Goal: Communication & Community: Answer question/provide support

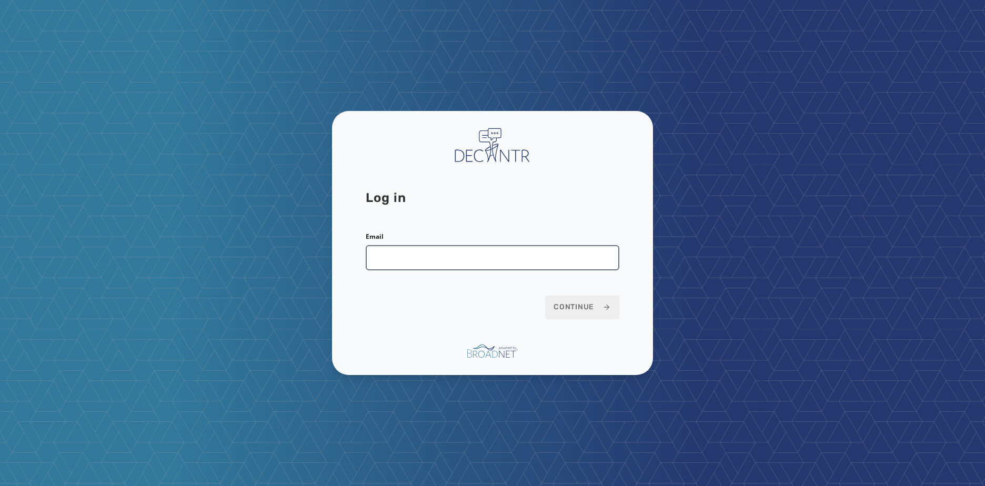
click at [454, 257] on input "Email" at bounding box center [493, 257] width 254 height 25
drag, startPoint x: 455, startPoint y: 257, endPoint x: 446, endPoint y: 256, distance: 9.0
click at [448, 257] on input "Email" at bounding box center [493, 257] width 254 height 25
type input "**********"
click at [545, 296] on button "Continue" at bounding box center [582, 307] width 74 height 23
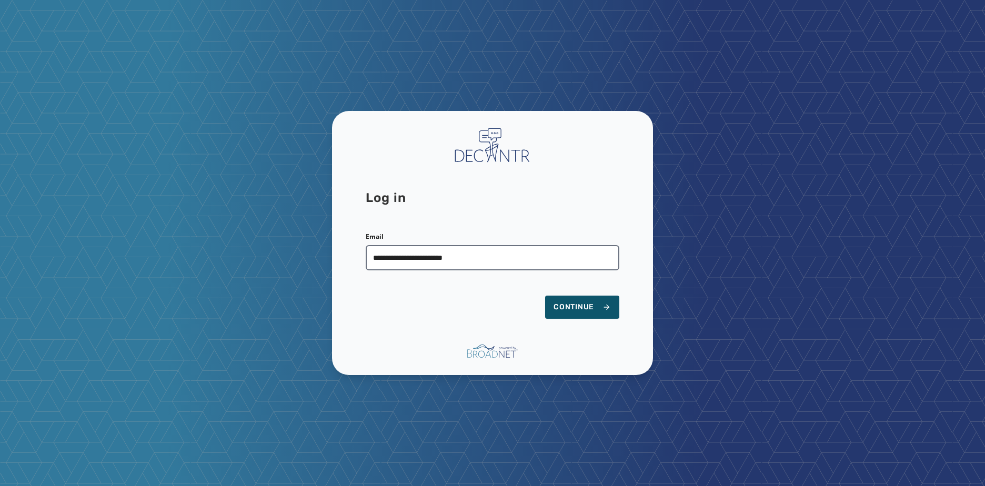
type input "**********"
click at [545, 296] on button "Continue" at bounding box center [582, 307] width 74 height 23
click at [589, 312] on span "Continue" at bounding box center [582, 307] width 57 height 11
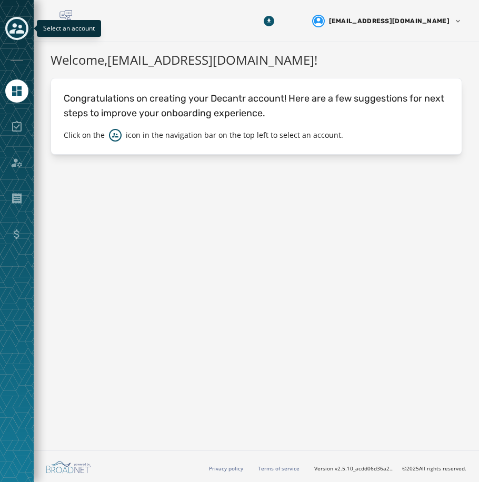
click at [12, 31] on icon "Toggle account select drawer" at bounding box center [16, 28] width 15 height 11
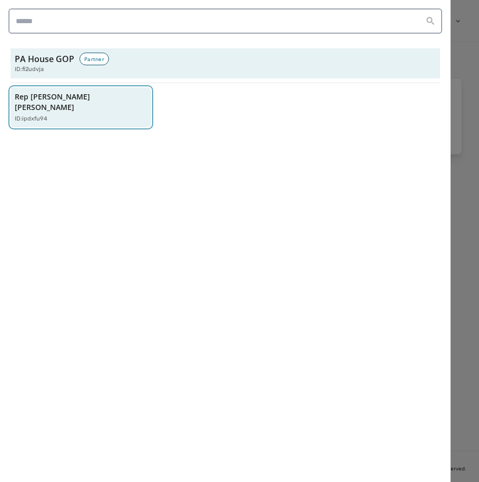
click at [47, 101] on p "Rep [PERSON_NAME] [PERSON_NAME]" at bounding box center [76, 102] width 122 height 21
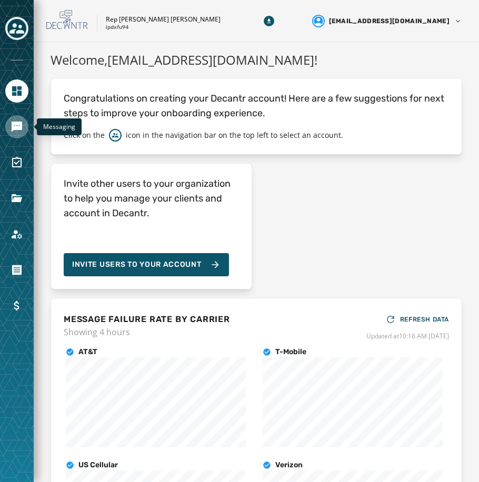
click at [21, 122] on icon "Navigate to Messaging" at bounding box center [17, 127] width 11 height 11
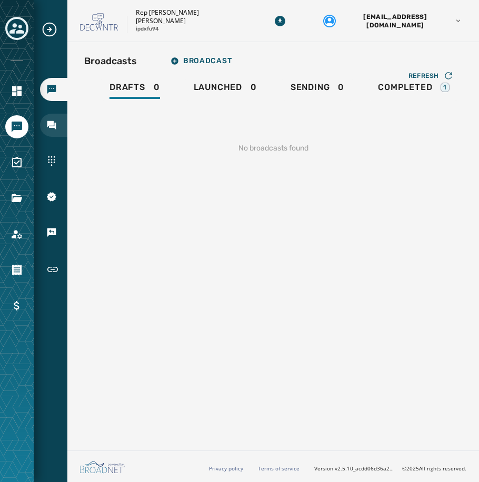
click at [48, 121] on icon "Navigate to Inbox" at bounding box center [51, 125] width 9 height 9
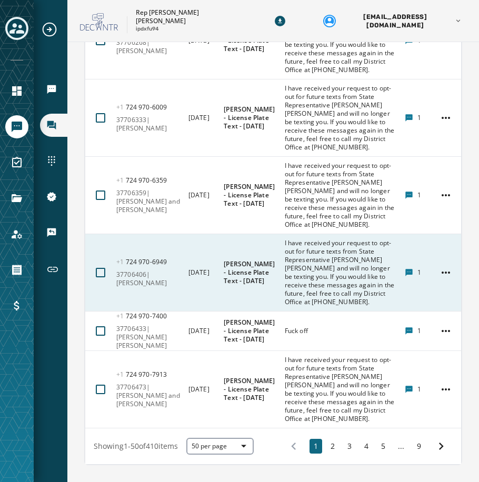
scroll to position [3431, 0]
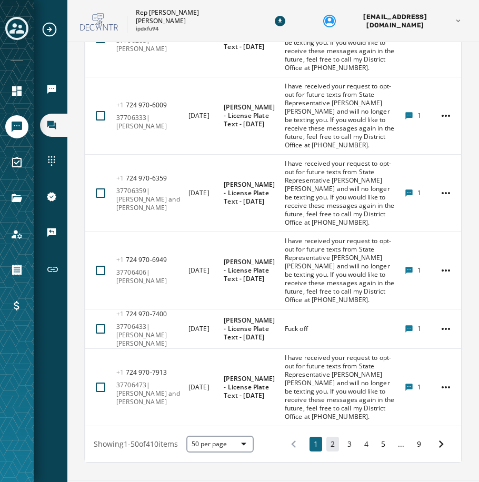
click at [328, 437] on button "2" at bounding box center [332, 444] width 13 height 15
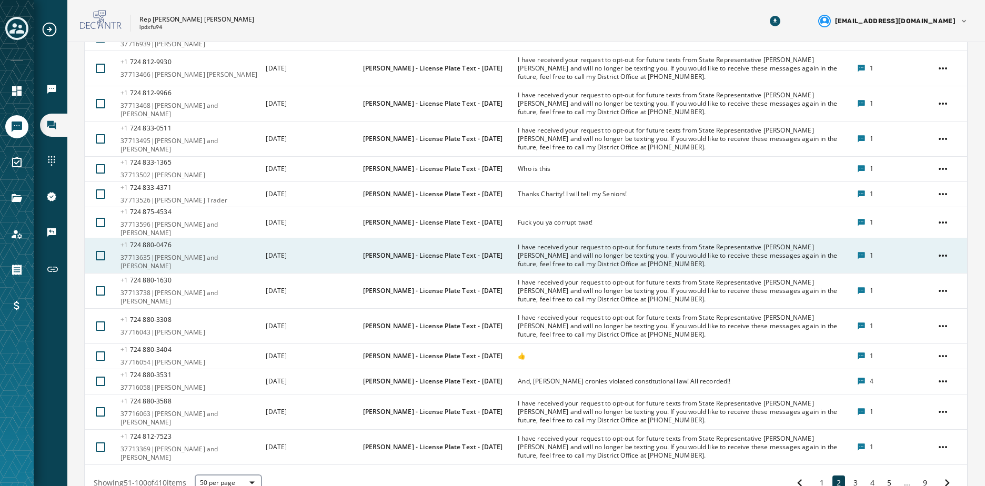
scroll to position [1474, 0]
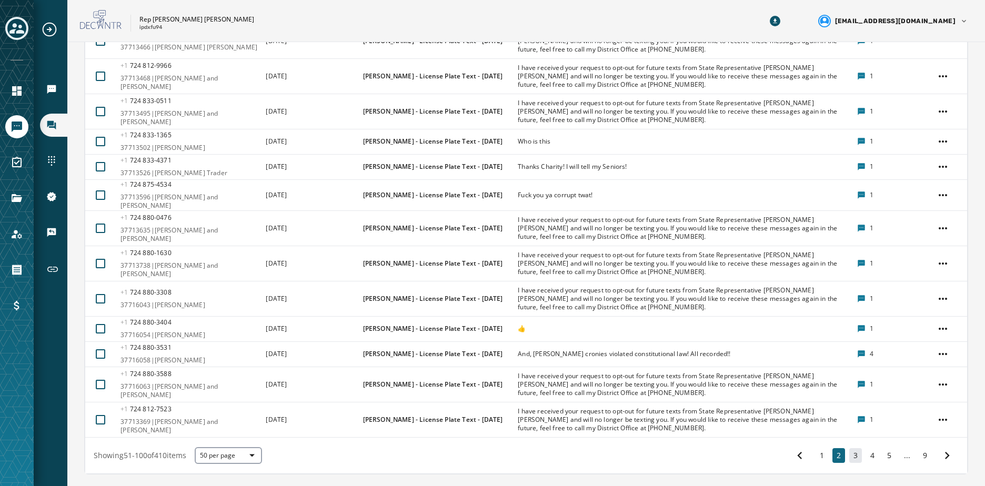
click at [478, 448] on button "3" at bounding box center [856, 455] width 13 height 15
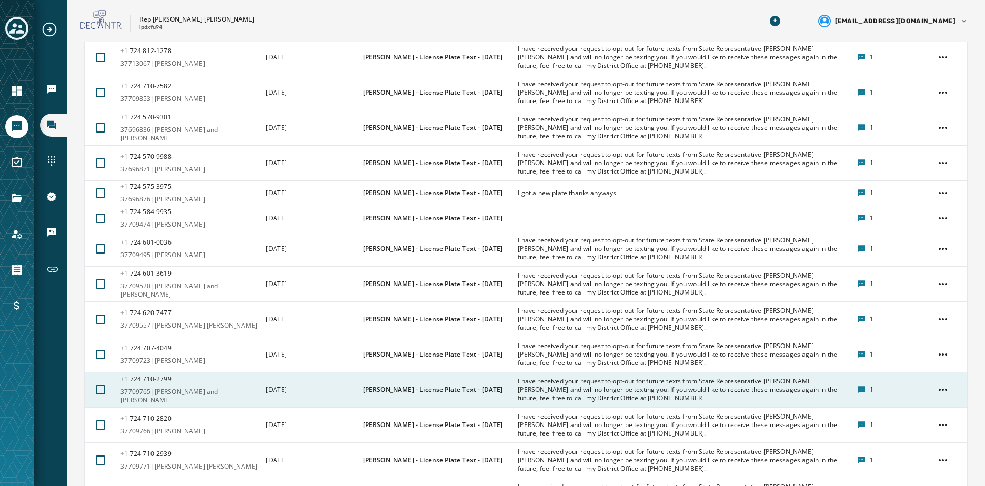
scroll to position [1048, 0]
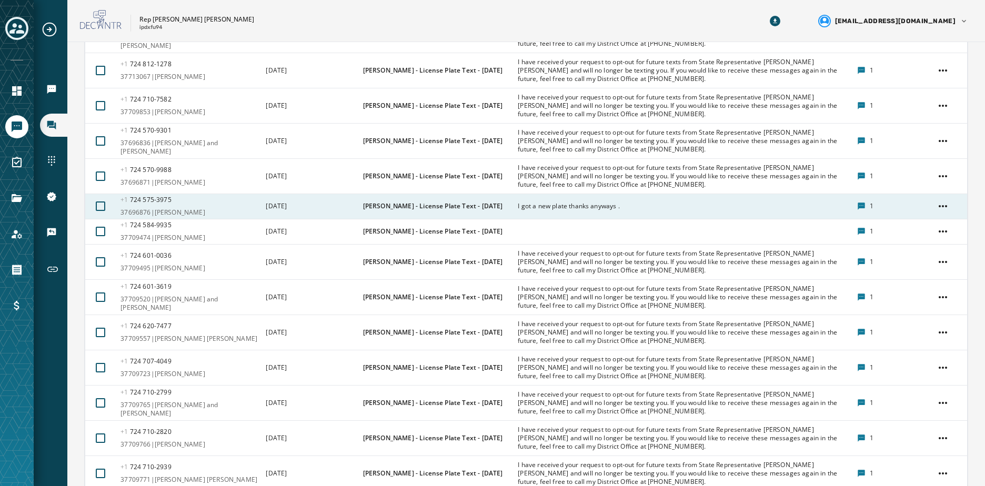
drag, startPoint x: 526, startPoint y: 170, endPoint x: 488, endPoint y: 214, distance: 57.9
click at [478, 214] on td "[PERSON_NAME] - License Plate Text - [DATE]" at bounding box center [434, 206] width 155 height 25
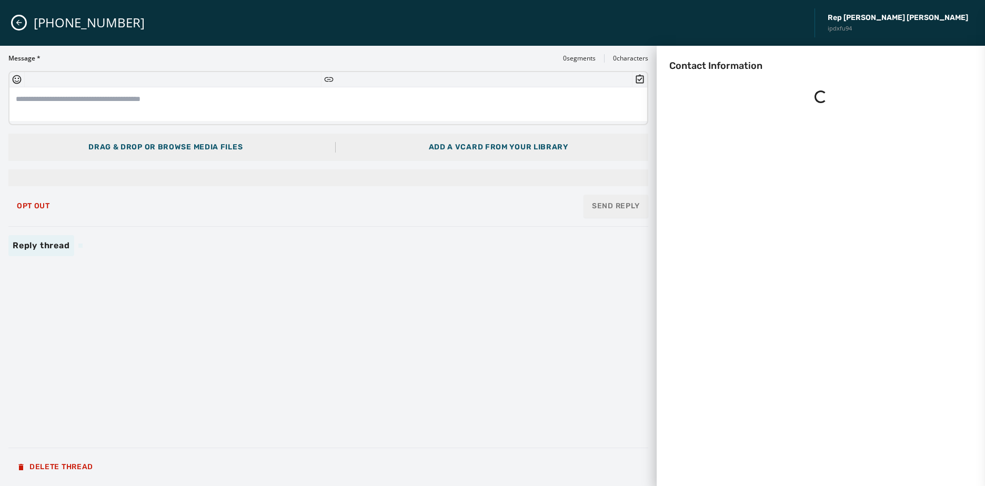
scroll to position [0, 0]
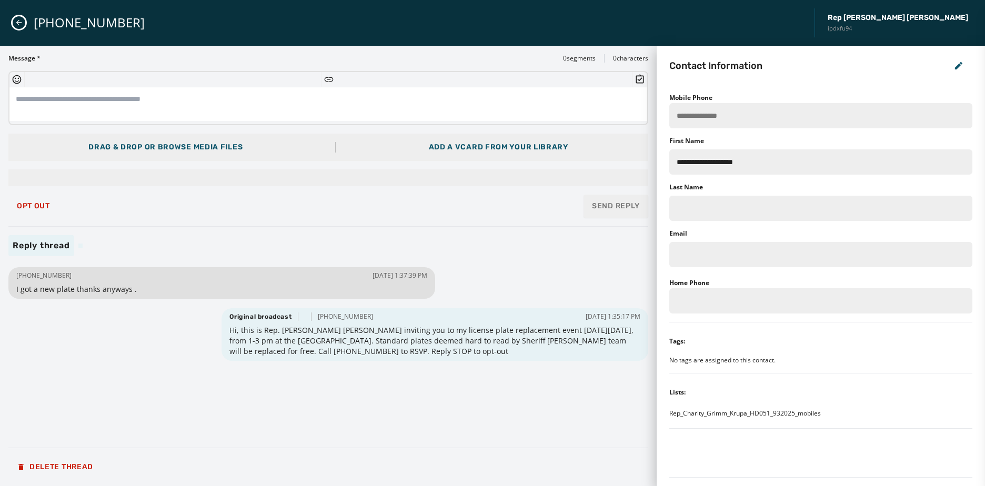
click at [18, 22] on icon "Close admin drawer" at bounding box center [19, 23] width 6 height 6
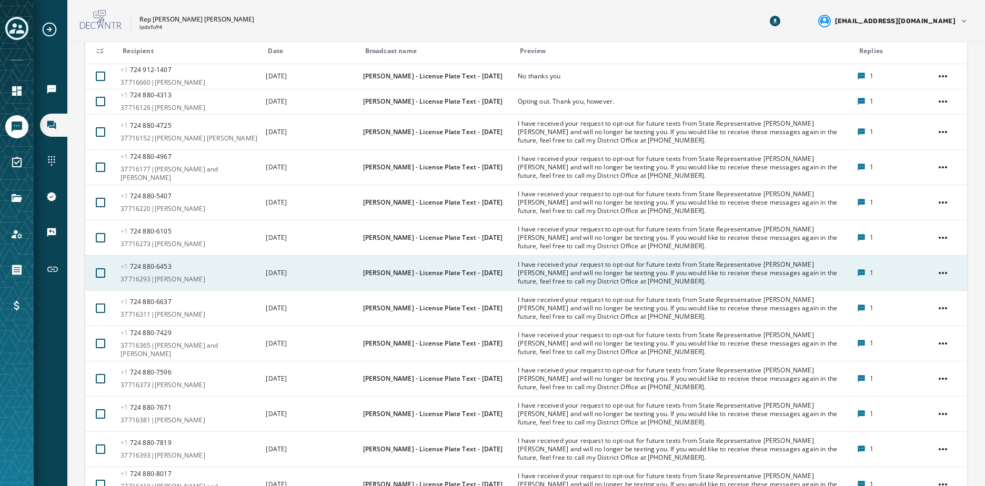
scroll to position [211, 0]
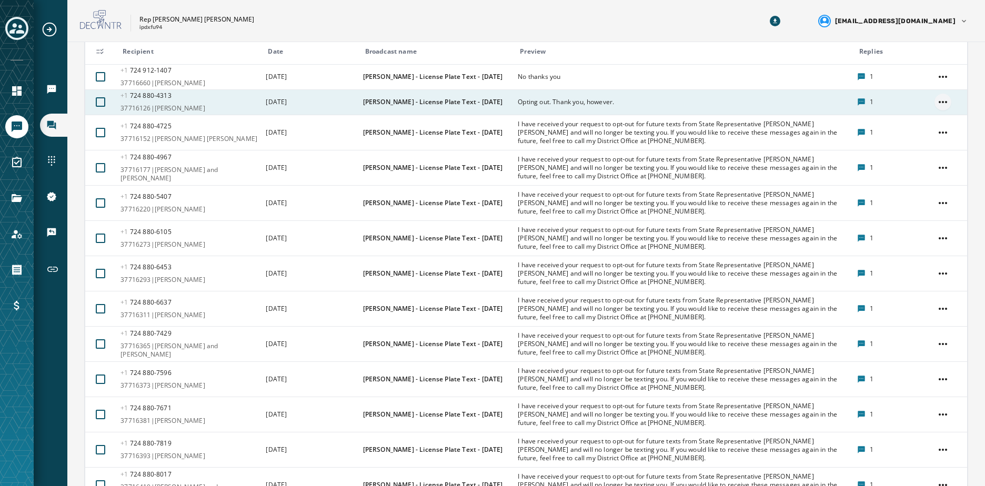
click at [478, 98] on html "Broadcasts Inbox Sending Numbers 10DLC Registration Keywords & Responders Short…" at bounding box center [492, 243] width 985 height 486
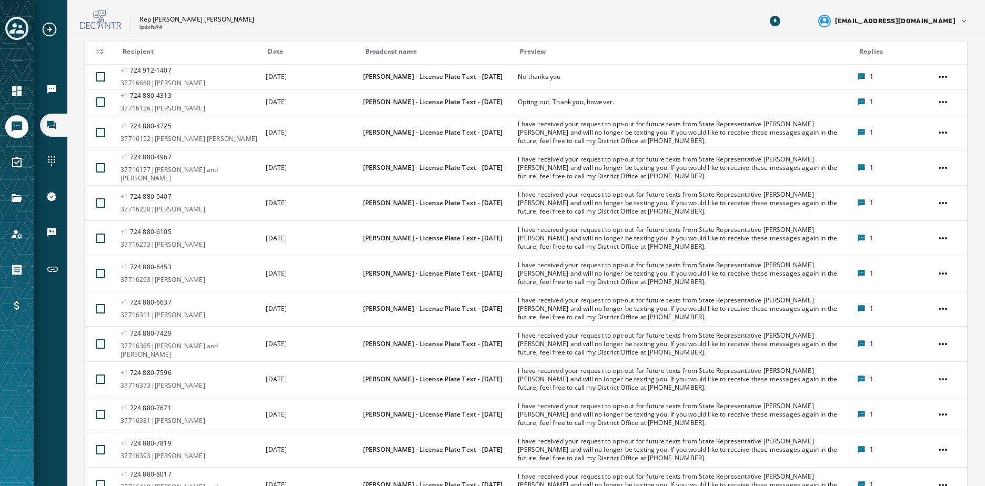
click at [478, 101] on html "Broadcasts Inbox Sending Numbers 10DLC Registration Keywords & Responders Short…" at bounding box center [492, 243] width 985 height 486
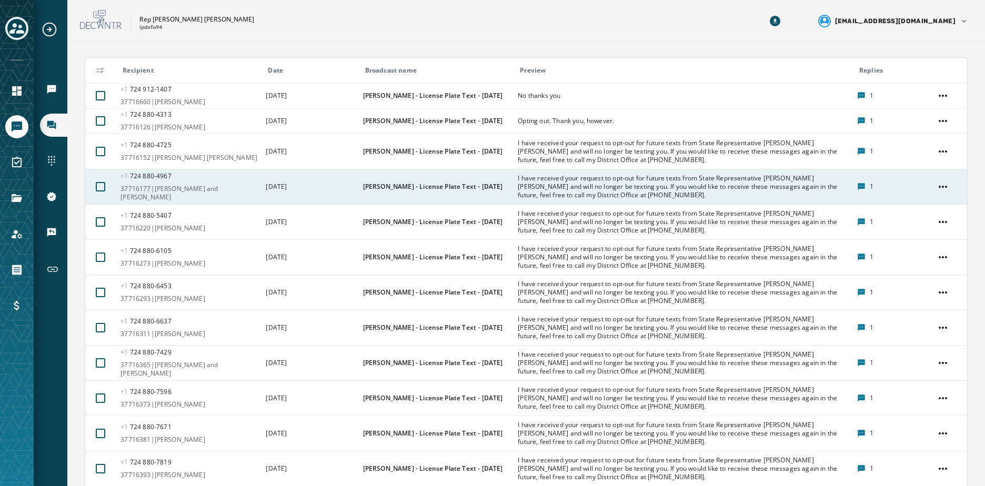
scroll to position [158, 0]
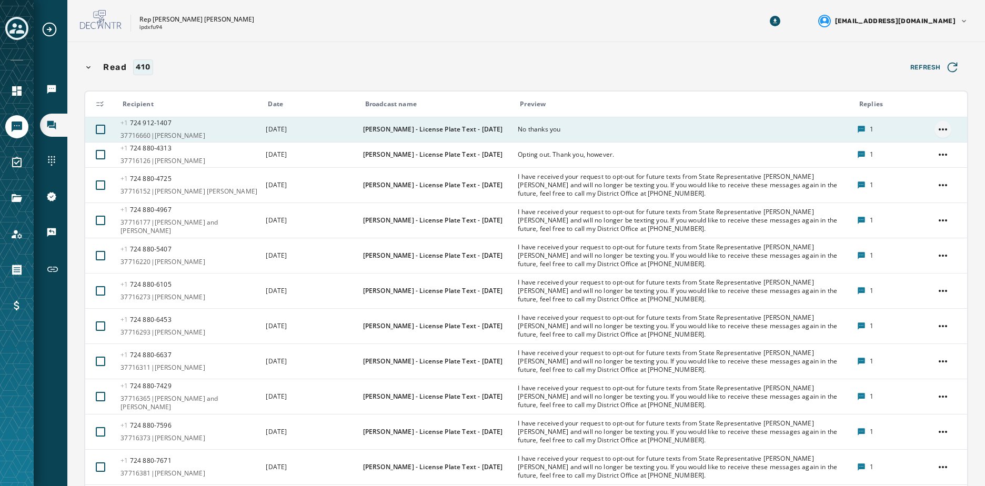
click at [478, 127] on html "Broadcasts Inbox Sending Numbers 10DLC Registration Keywords & Responders Short…" at bounding box center [492, 243] width 985 height 486
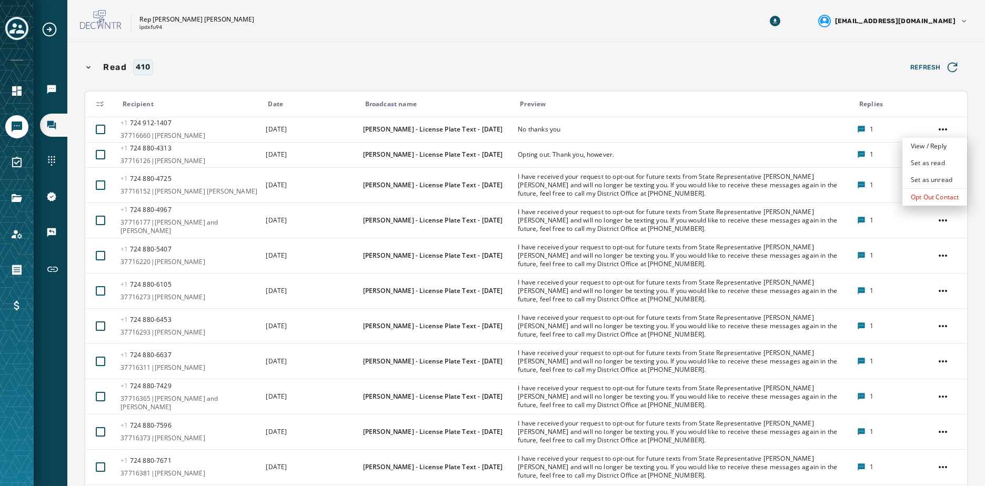
click at [478, 127] on html "Broadcasts Inbox Sending Numbers 10DLC Registration Keywords & Responders Short…" at bounding box center [492, 243] width 985 height 486
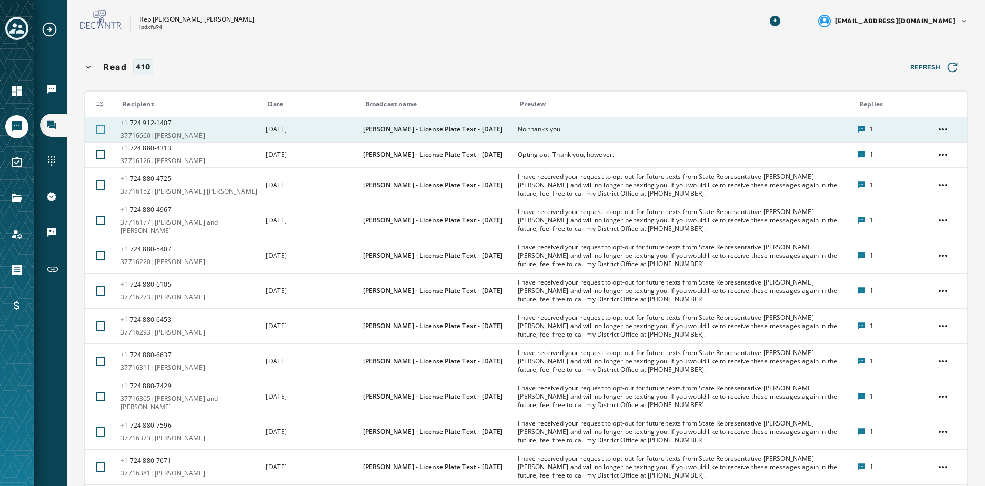
click at [97, 132] on div at bounding box center [100, 129] width 9 height 9
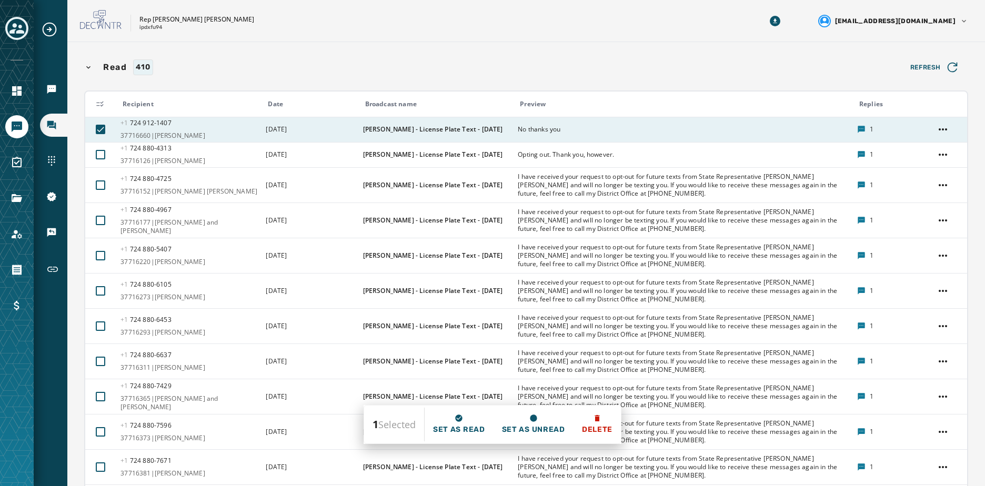
click at [99, 121] on button at bounding box center [101, 130] width 18 height 18
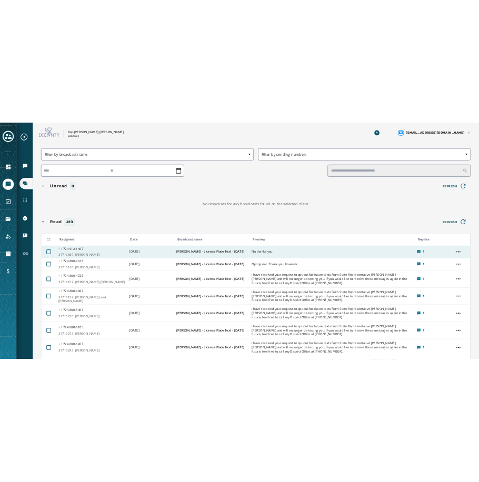
scroll to position [0, 0]
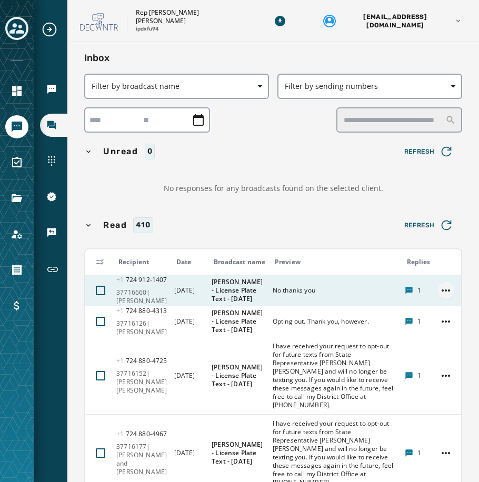
click at [436, 289] on html "Broadcasts Inbox Sending Numbers 10DLC Registration Keywords & Responders Short…" at bounding box center [239, 241] width 479 height 482
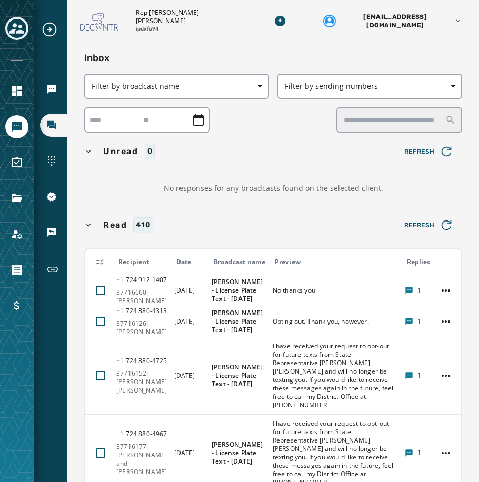
click at [436, 289] on html "Broadcasts Inbox Sending Numbers 10DLC Registration Keywords & Responders Short…" at bounding box center [239, 241] width 479 height 482
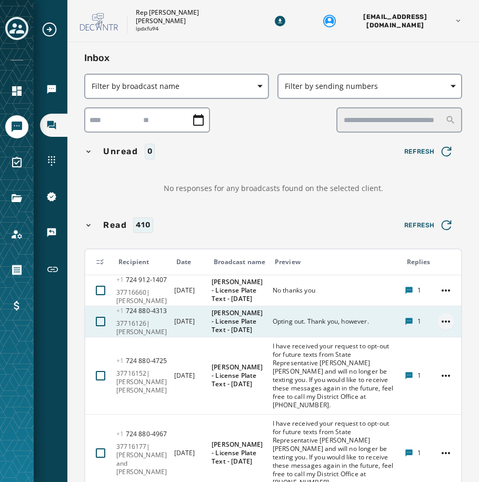
click at [437, 322] on html "Broadcasts Inbox Sending Numbers 10DLC Registration Keywords & Responders Short…" at bounding box center [239, 241] width 479 height 482
click at [102, 318] on div at bounding box center [100, 321] width 9 height 9
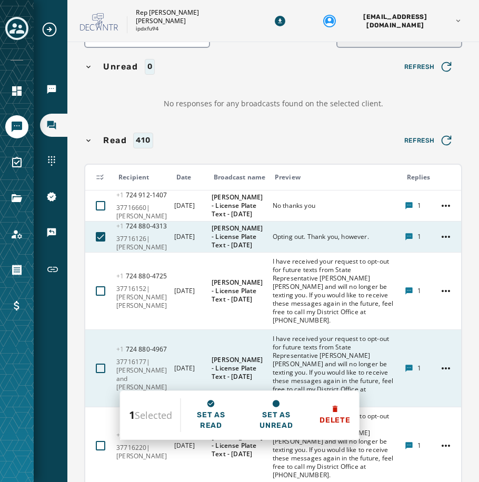
scroll to position [105, 0]
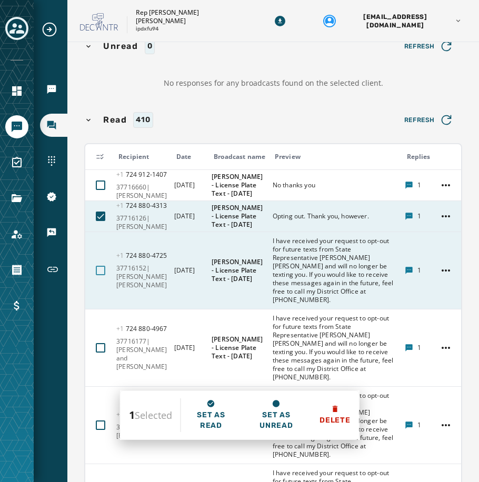
click at [98, 271] on div at bounding box center [100, 270] width 9 height 9
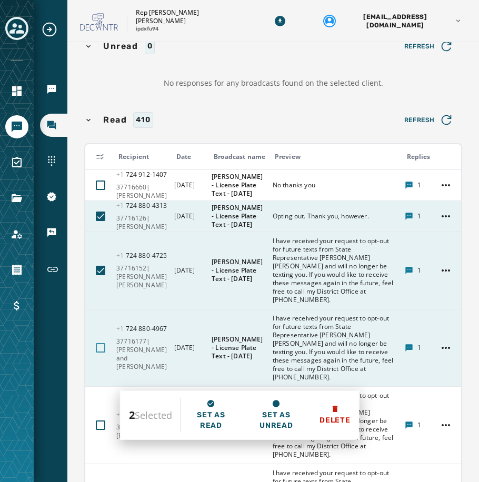
click at [99, 350] on div at bounding box center [100, 347] width 9 height 9
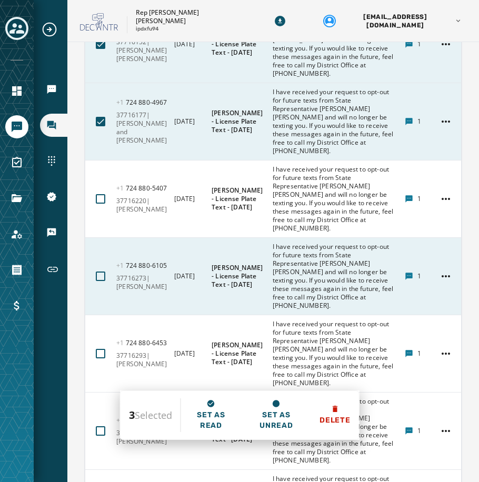
scroll to position [368, 0]
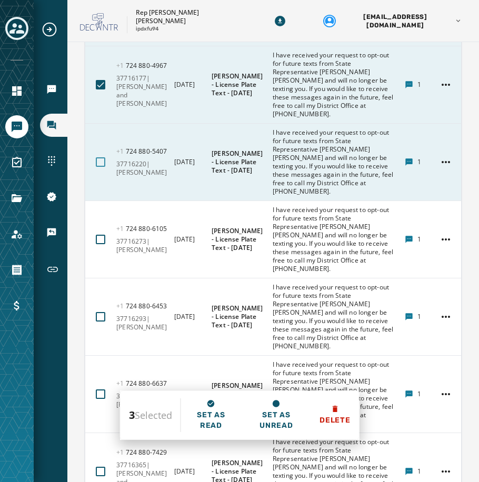
click at [96, 162] on div at bounding box center [100, 161] width 9 height 9
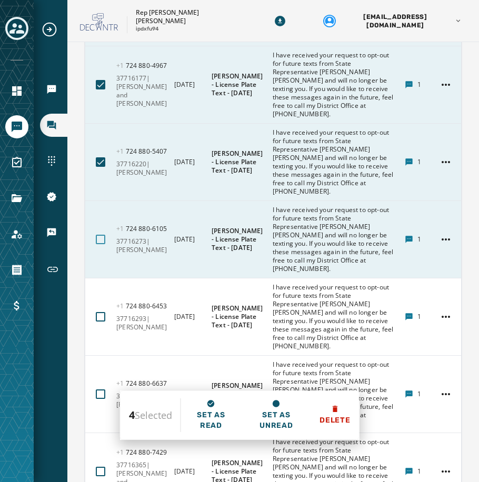
click at [104, 241] on div at bounding box center [100, 239] width 9 height 9
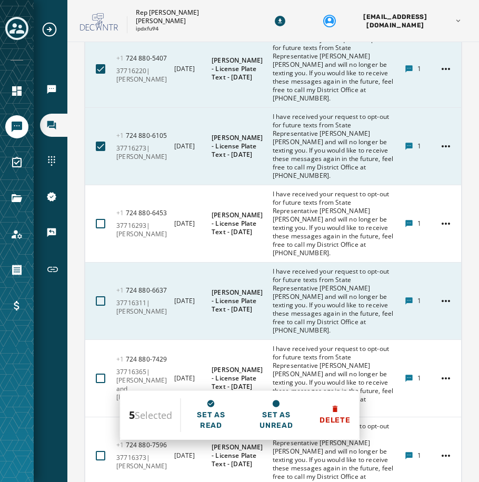
scroll to position [474, 0]
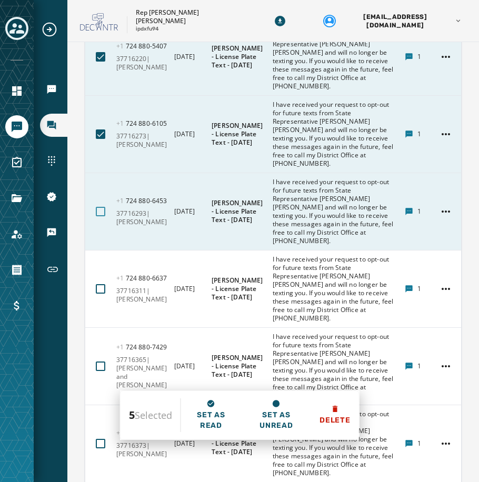
click at [97, 209] on div at bounding box center [100, 211] width 9 height 9
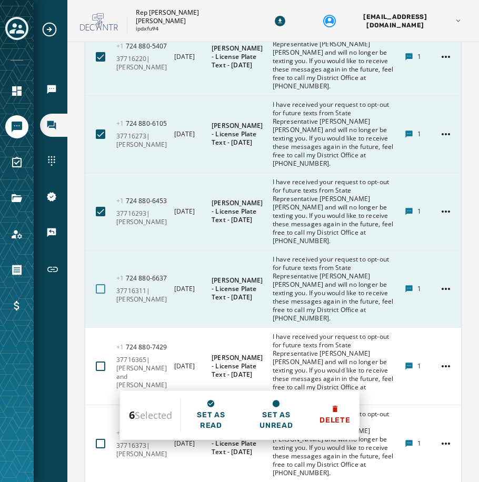
click at [101, 288] on div at bounding box center [100, 288] width 9 height 9
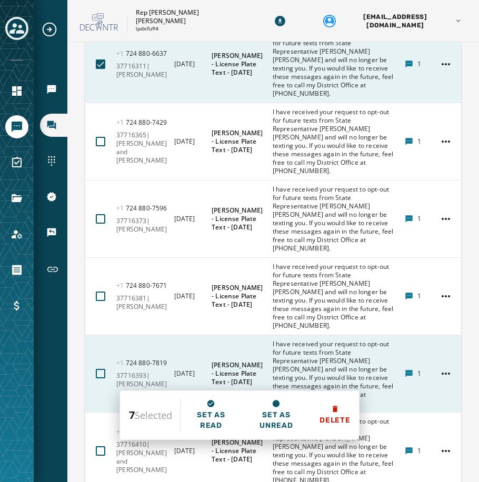
scroll to position [737, 0]
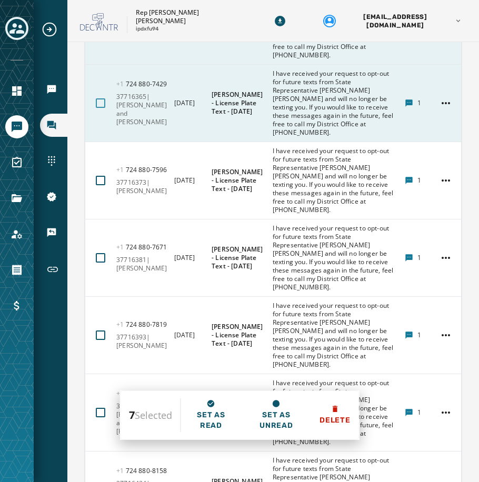
click at [98, 101] on div at bounding box center [100, 102] width 9 height 9
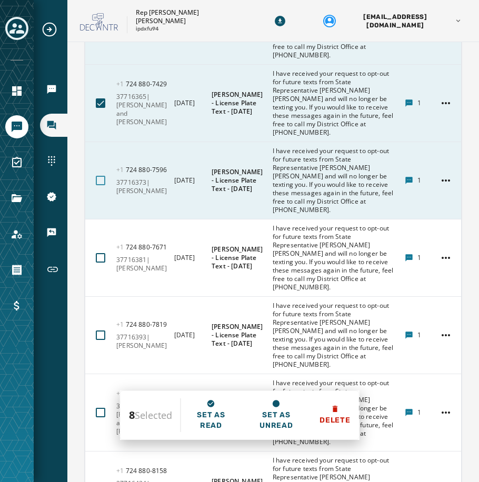
click at [98, 181] on div at bounding box center [100, 180] width 9 height 9
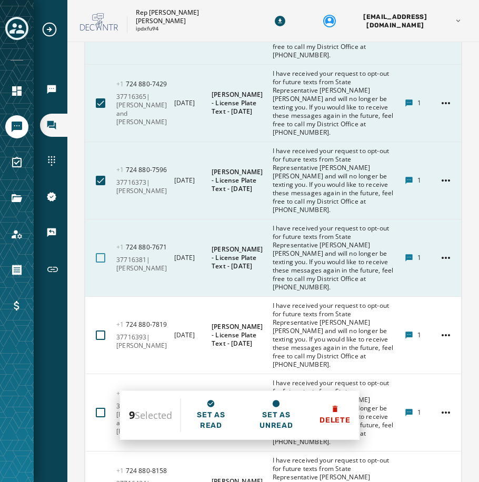
click at [102, 258] on div at bounding box center [100, 257] width 9 height 9
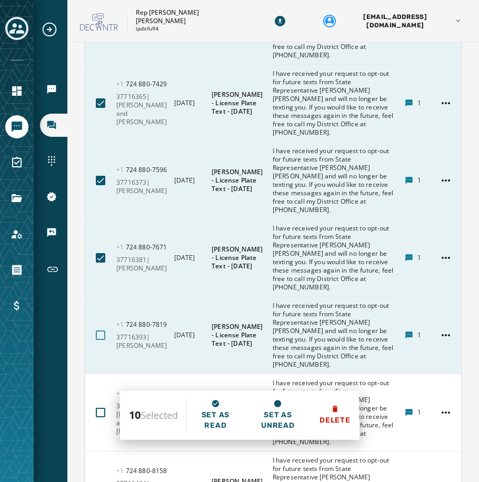
click at [97, 331] on div at bounding box center [100, 335] width 9 height 9
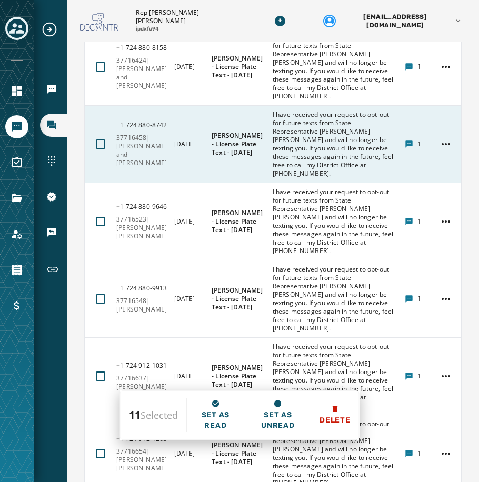
scroll to position [947, 0]
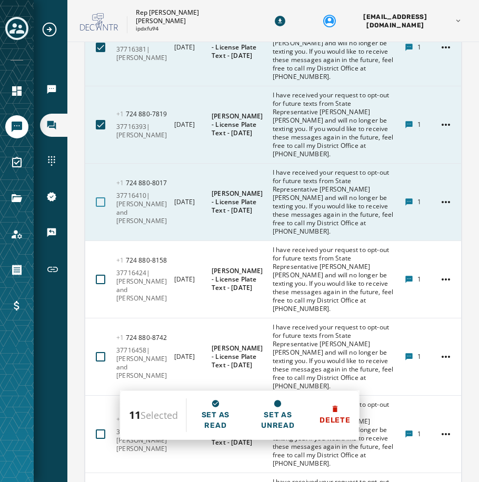
click at [99, 200] on div at bounding box center [100, 201] width 9 height 9
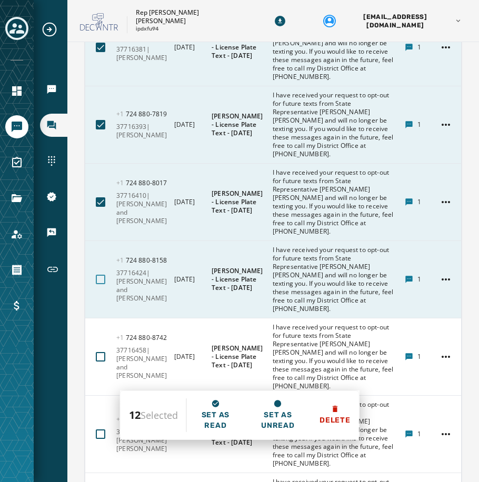
click at [97, 277] on div at bounding box center [100, 279] width 9 height 9
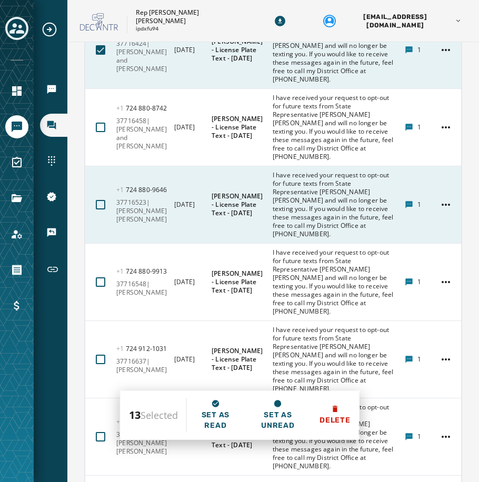
scroll to position [1158, 0]
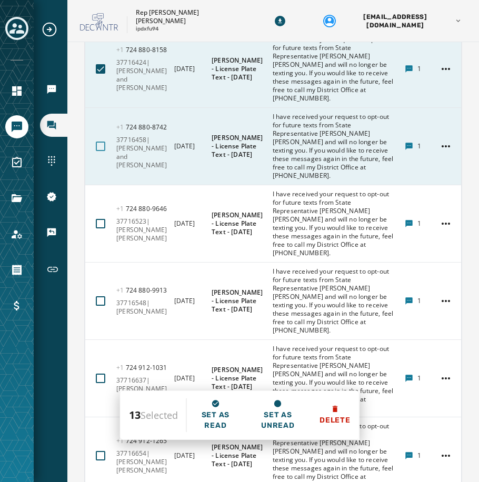
click at [98, 149] on div at bounding box center [100, 146] width 9 height 9
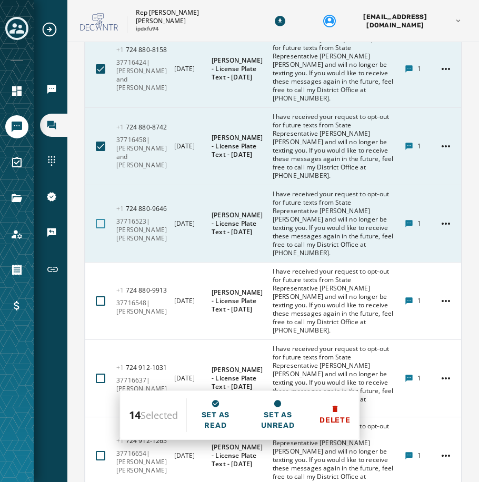
click at [102, 224] on div at bounding box center [100, 223] width 9 height 9
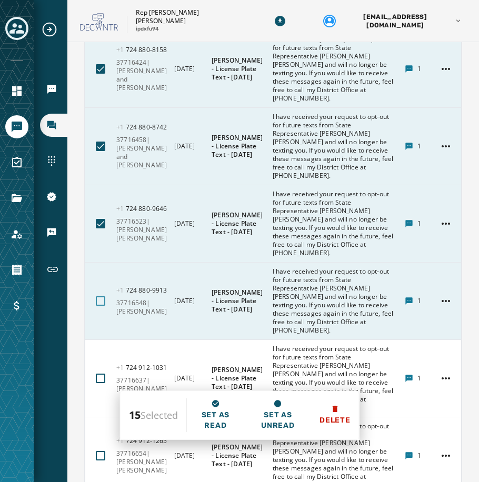
click at [104, 299] on div at bounding box center [100, 300] width 9 height 9
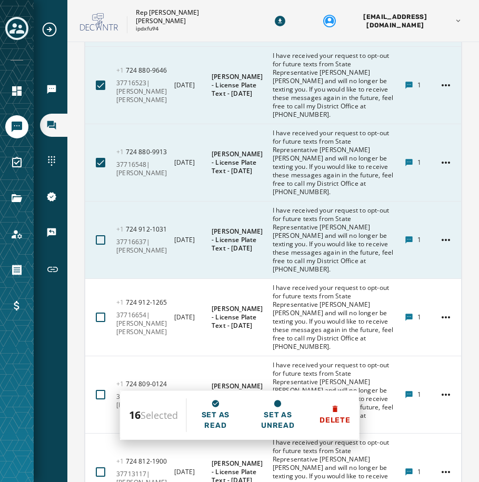
scroll to position [1369, 0]
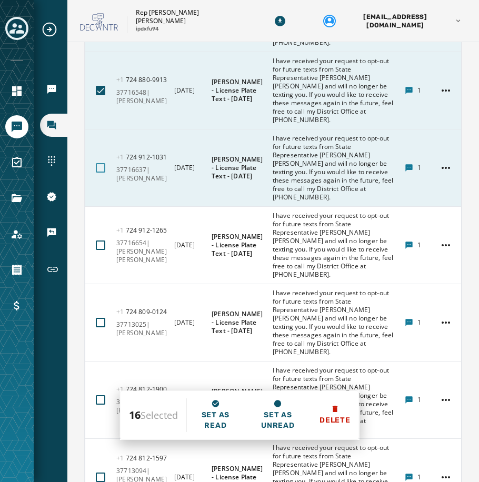
click at [99, 168] on div at bounding box center [100, 167] width 9 height 9
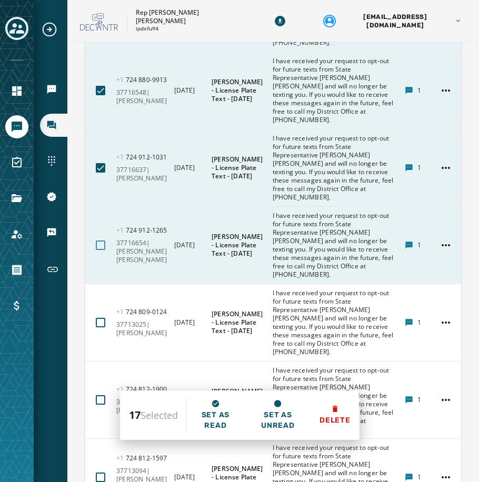
click at [102, 246] on div at bounding box center [100, 245] width 9 height 9
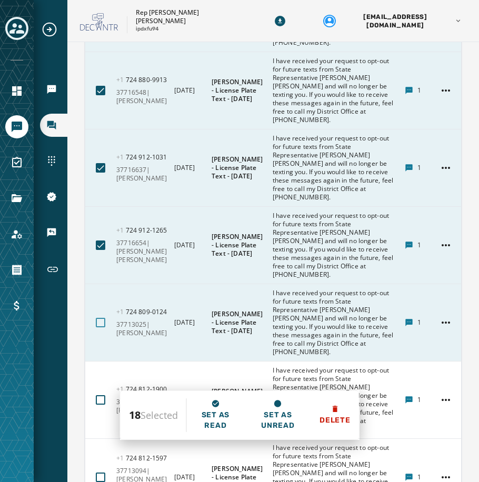
click at [103, 321] on div at bounding box center [100, 322] width 9 height 9
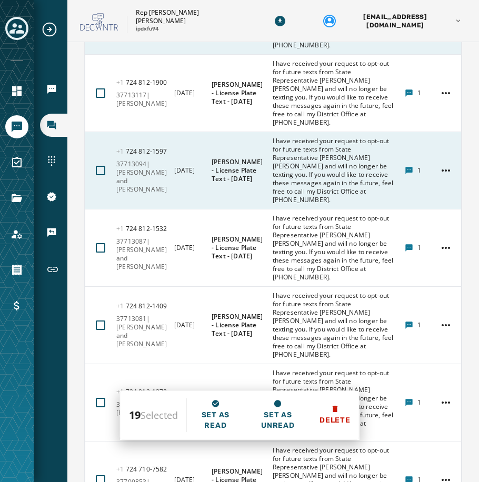
scroll to position [1684, 0]
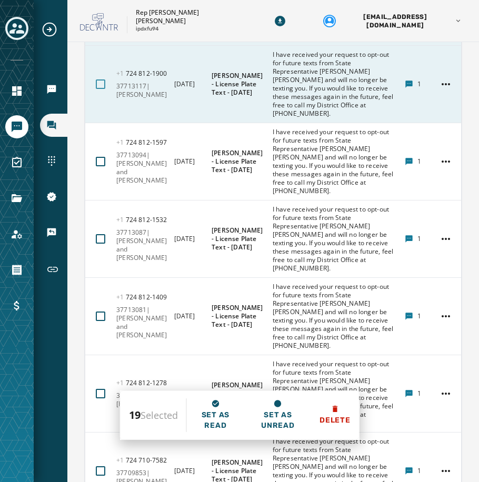
click at [101, 85] on div at bounding box center [100, 83] width 9 height 9
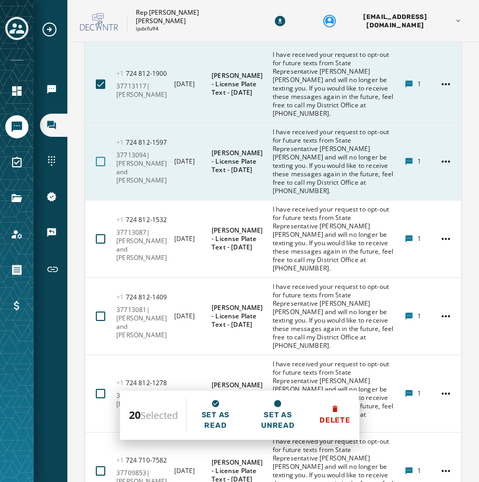
click at [99, 164] on div at bounding box center [100, 161] width 9 height 9
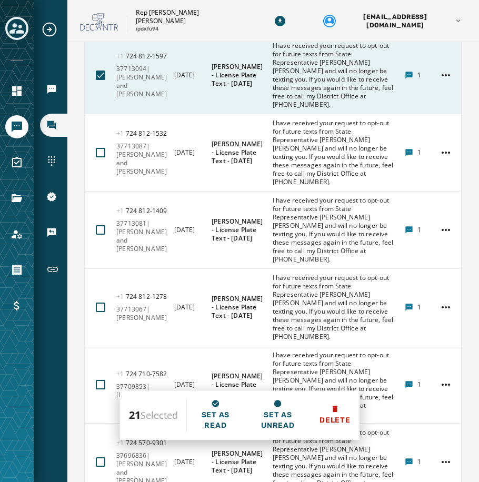
scroll to position [1790, 0]
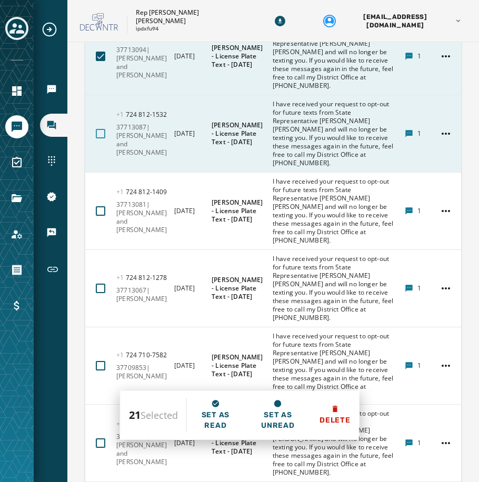
click at [101, 133] on div at bounding box center [100, 133] width 9 height 9
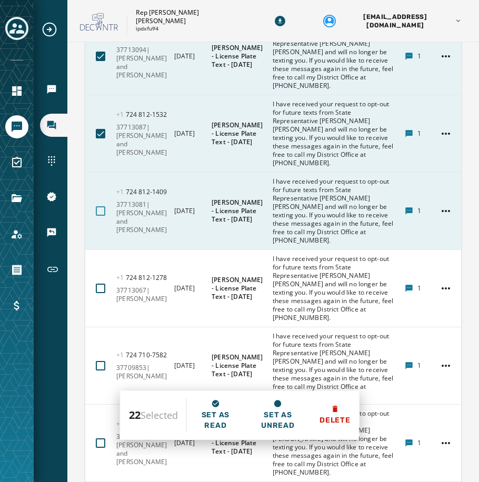
click at [101, 212] on div at bounding box center [100, 210] width 9 height 9
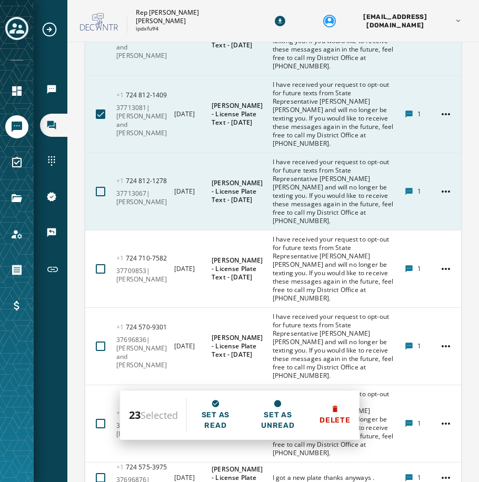
scroll to position [1895, 0]
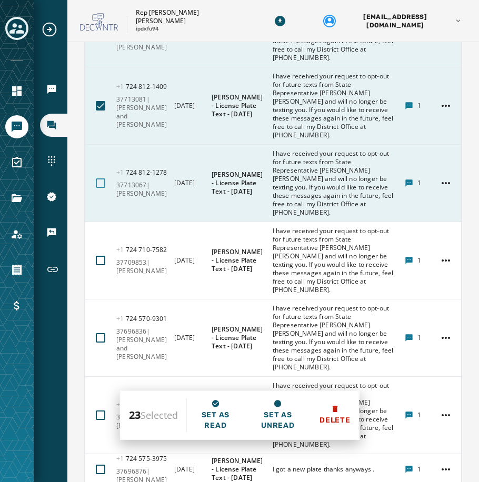
click at [99, 182] on div at bounding box center [100, 182] width 9 height 9
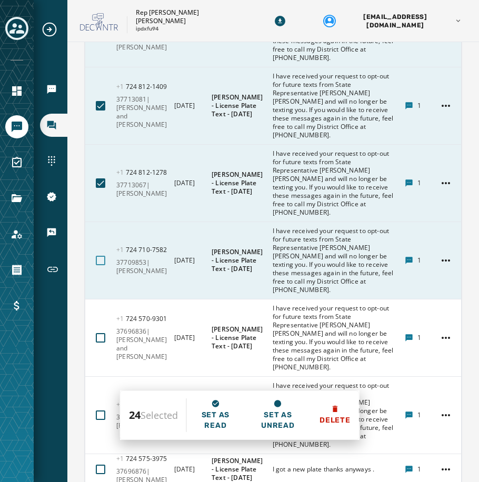
click at [100, 261] on div at bounding box center [100, 260] width 9 height 9
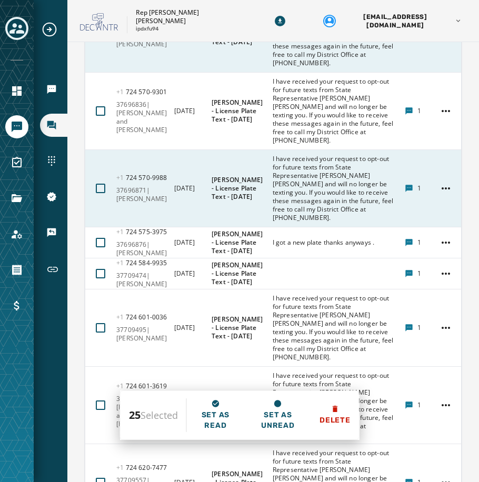
scroll to position [2105, 0]
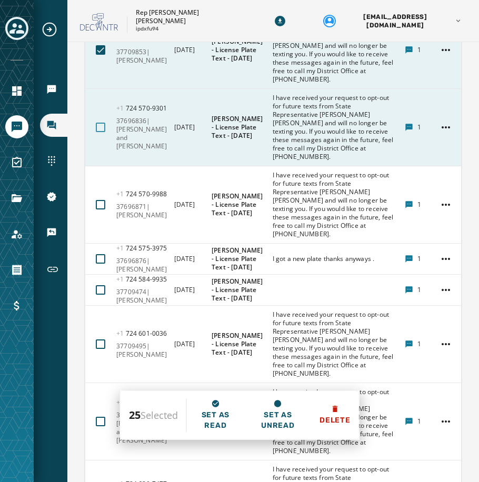
click at [102, 126] on div at bounding box center [100, 127] width 9 height 9
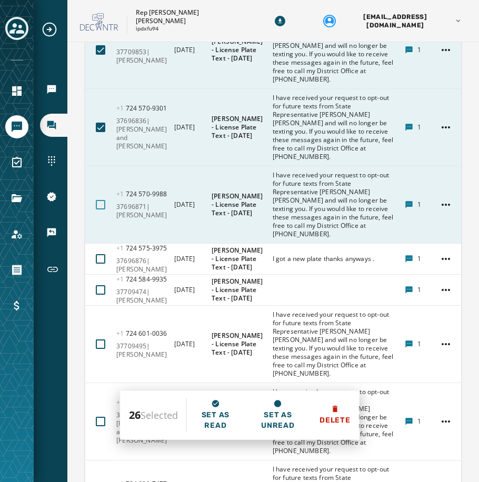
click at [102, 203] on div at bounding box center [100, 204] width 9 height 9
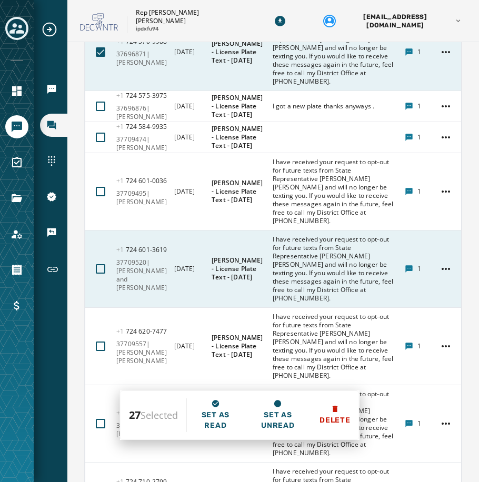
scroll to position [2263, 0]
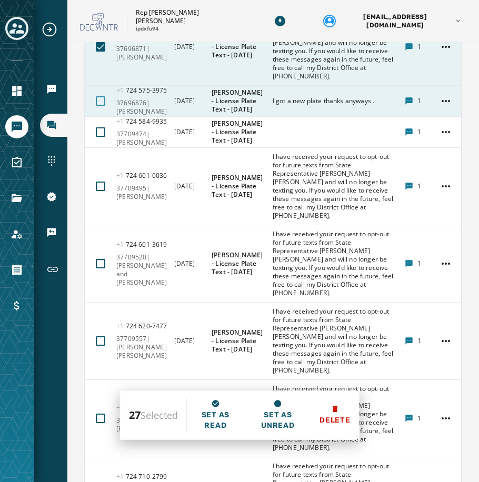
click at [98, 96] on div at bounding box center [100, 100] width 9 height 9
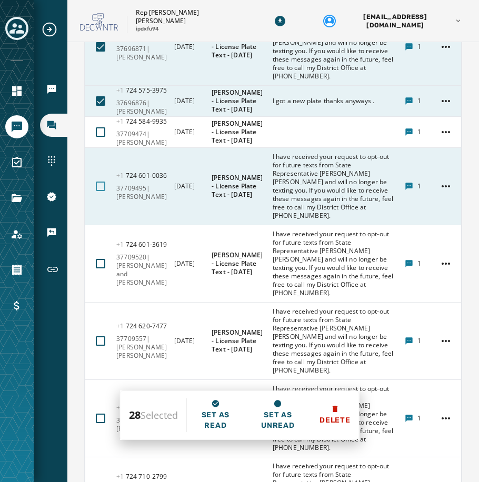
click at [101, 183] on div at bounding box center [100, 186] width 9 height 9
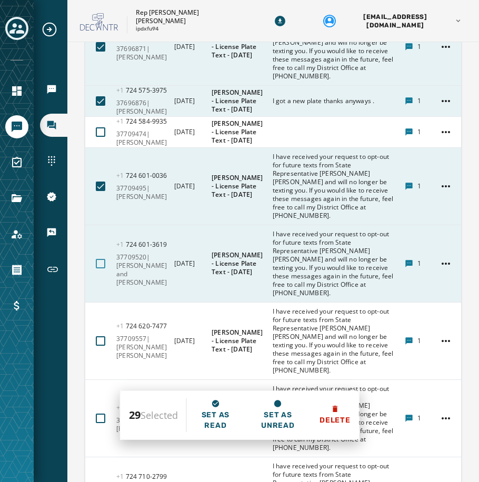
click at [99, 264] on div at bounding box center [100, 263] width 9 height 9
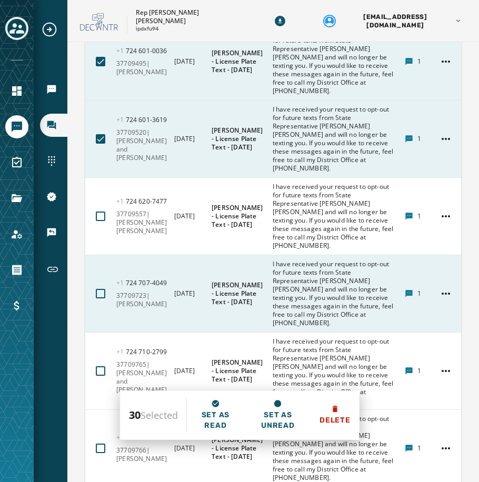
scroll to position [2421, 0]
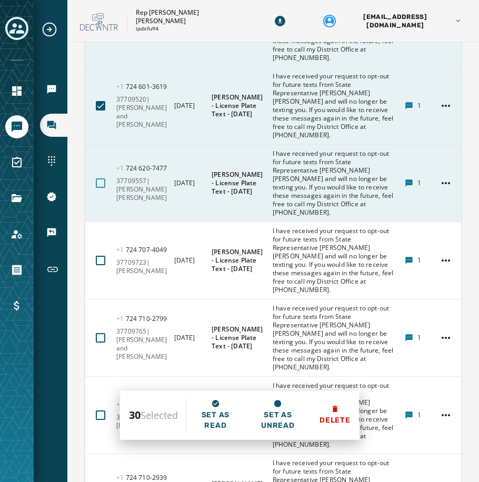
click at [100, 185] on div at bounding box center [100, 182] width 9 height 9
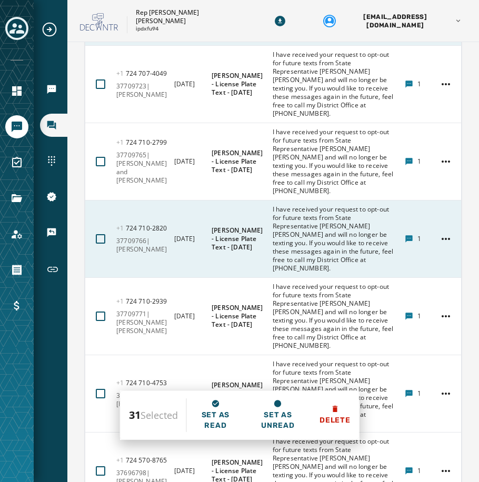
scroll to position [2579, 0]
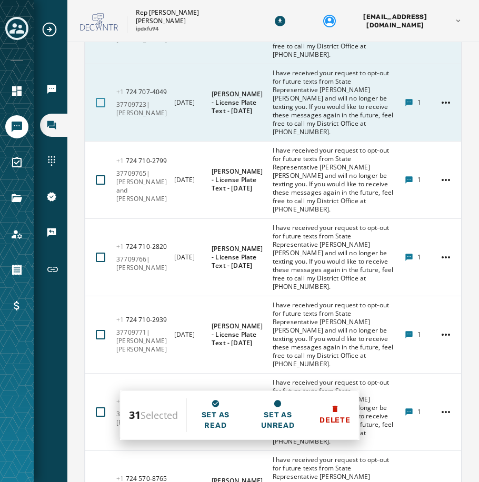
click at [99, 102] on div at bounding box center [100, 102] width 9 height 9
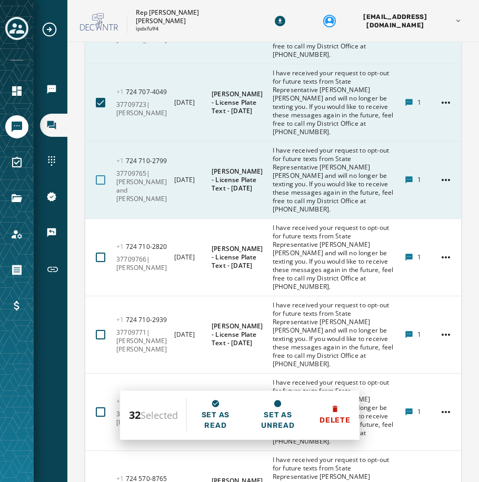
click at [103, 178] on div at bounding box center [100, 179] width 9 height 9
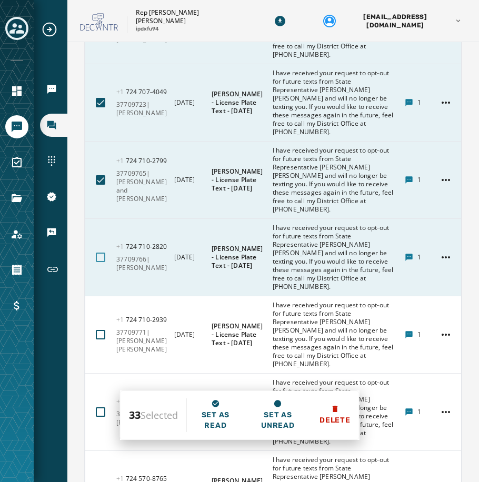
click at [99, 256] on div at bounding box center [100, 257] width 9 height 9
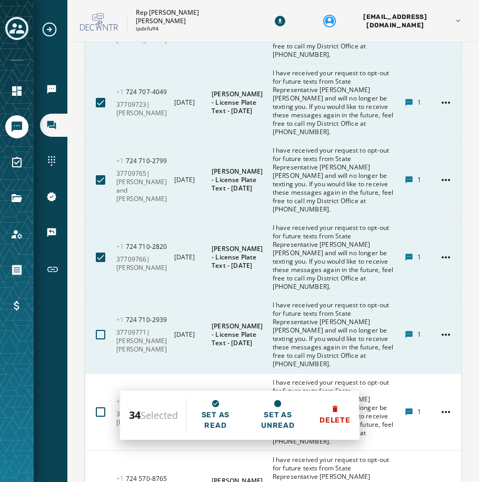
click at [95, 335] on button at bounding box center [101, 335] width 18 height 18
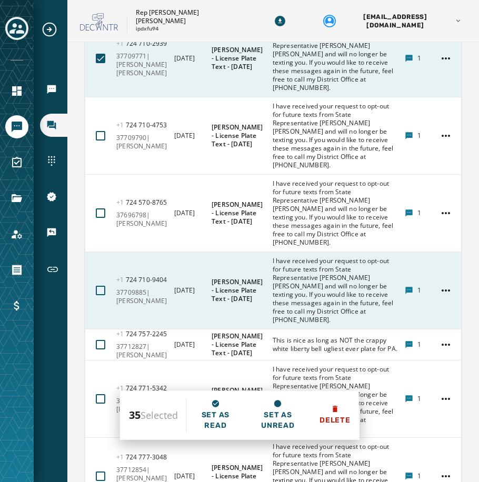
scroll to position [2895, 0]
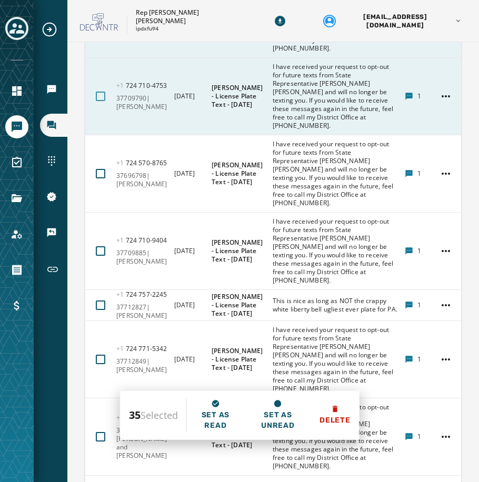
click at [101, 96] on div at bounding box center [100, 96] width 9 height 9
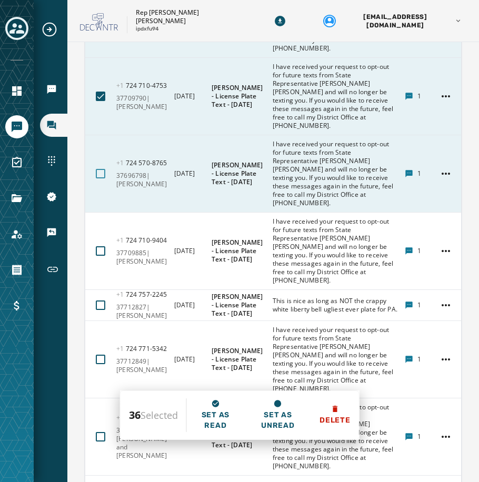
click at [103, 171] on div at bounding box center [100, 173] width 9 height 9
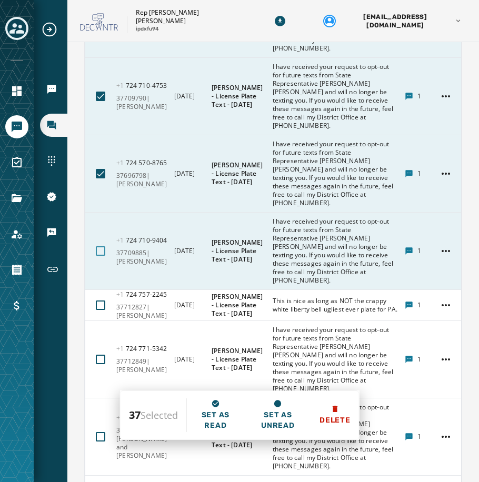
click at [99, 251] on div at bounding box center [100, 250] width 9 height 9
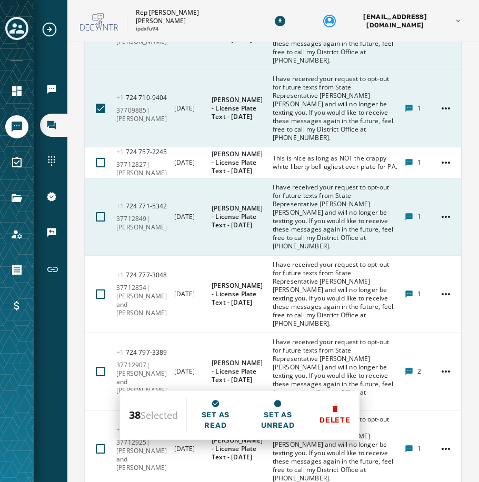
scroll to position [3053, 0]
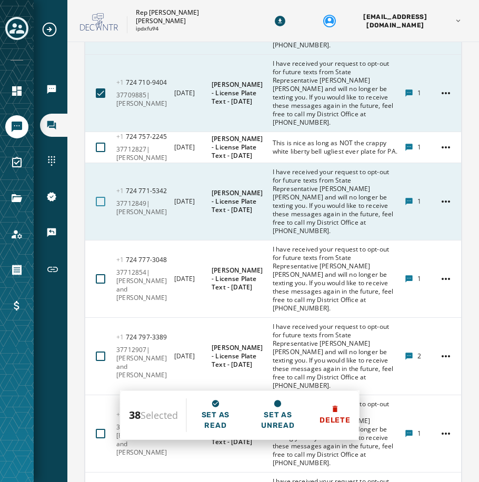
click at [101, 204] on div at bounding box center [100, 201] width 9 height 9
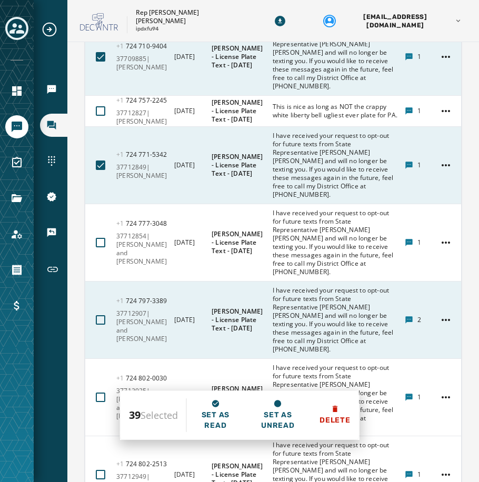
scroll to position [3105, 0]
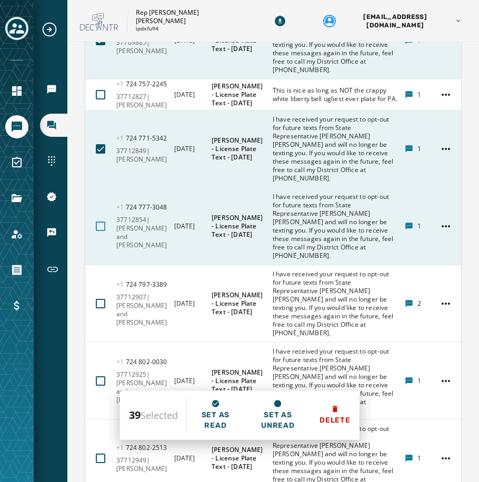
click at [103, 231] on div at bounding box center [100, 226] width 9 height 9
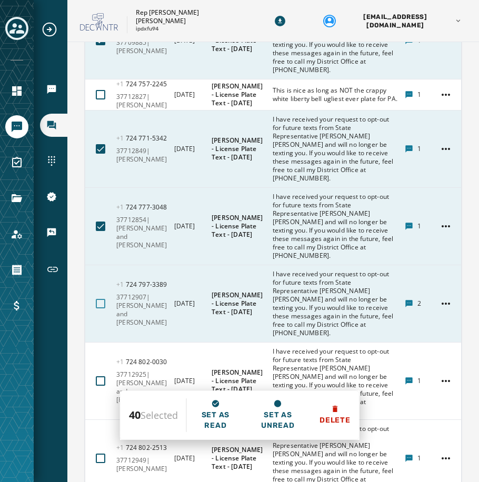
click at [103, 308] on div at bounding box center [100, 303] width 9 height 9
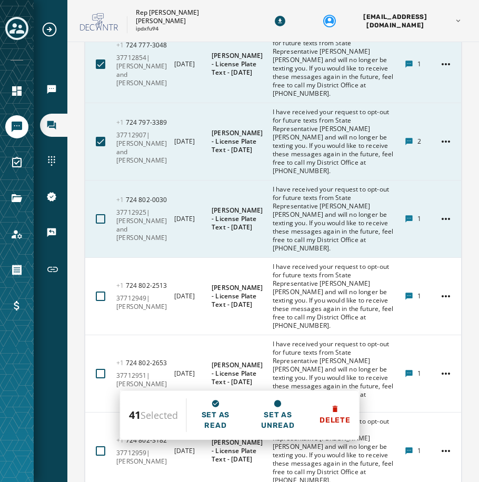
scroll to position [3263, 0]
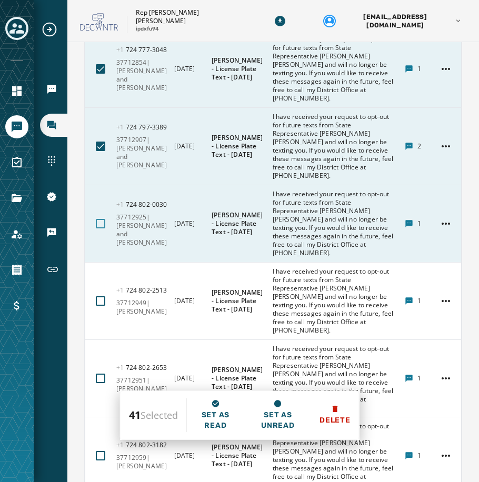
click at [102, 225] on div at bounding box center [100, 223] width 9 height 9
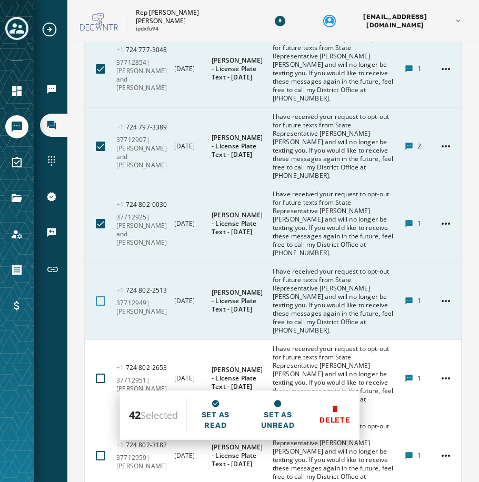
click at [98, 305] on div at bounding box center [100, 300] width 9 height 9
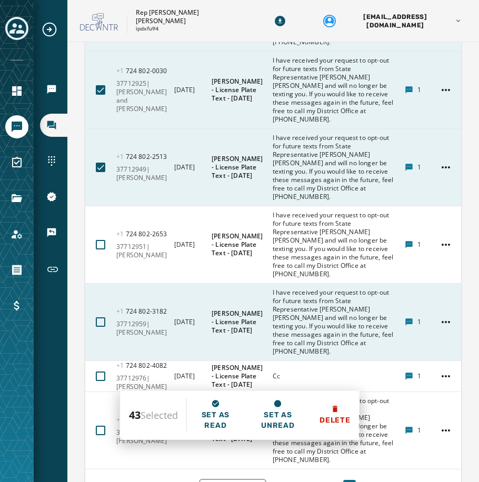
scroll to position [3421, 0]
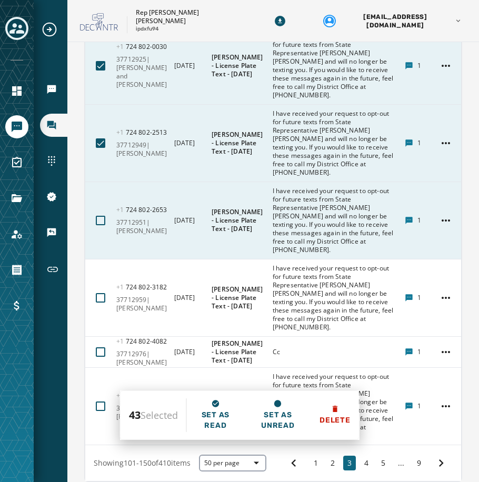
click at [106, 225] on button at bounding box center [101, 221] width 18 height 18
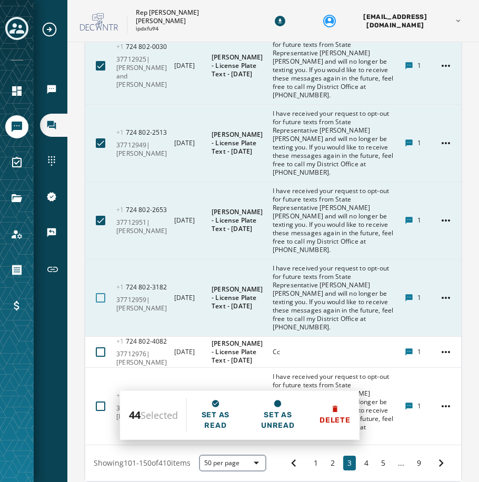
click at [97, 303] on div at bounding box center [100, 297] width 9 height 9
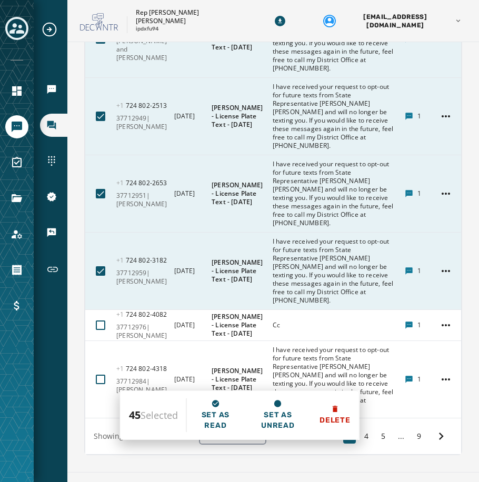
scroll to position [3473, 0]
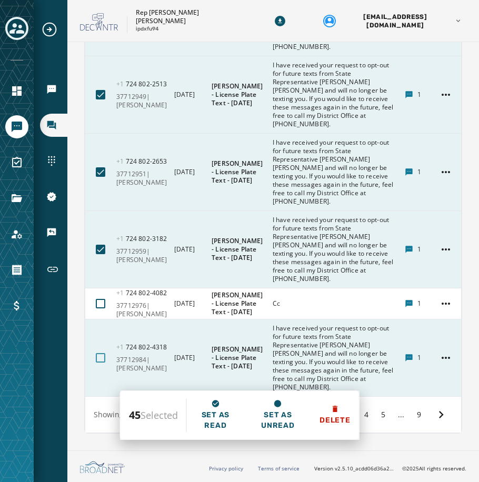
click at [99, 356] on div at bounding box center [100, 357] width 9 height 9
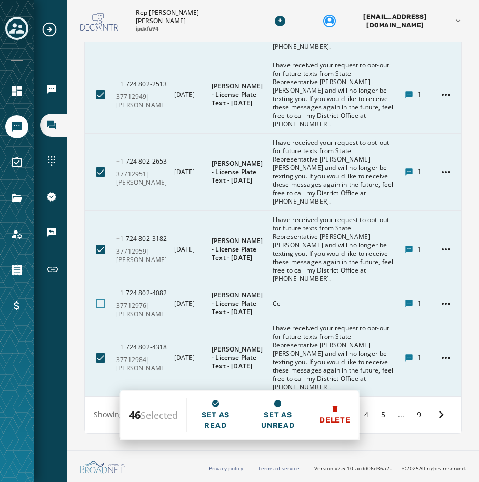
click at [101, 304] on div at bounding box center [100, 303] width 9 height 9
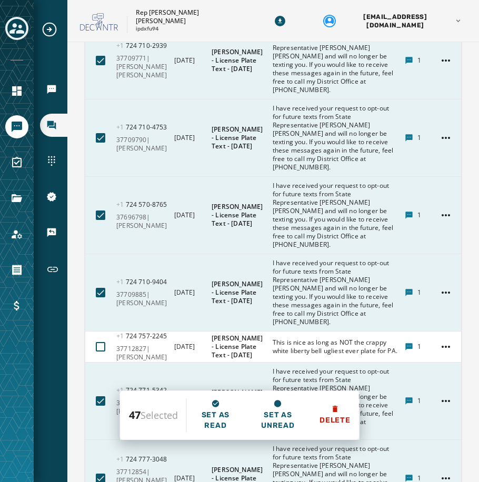
scroll to position [2842, 0]
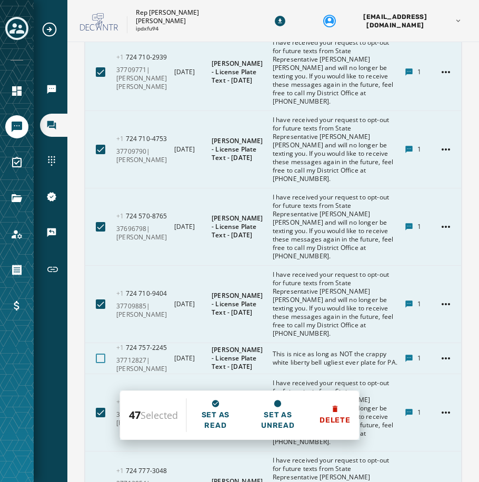
click at [98, 362] on div at bounding box center [100, 358] width 9 height 9
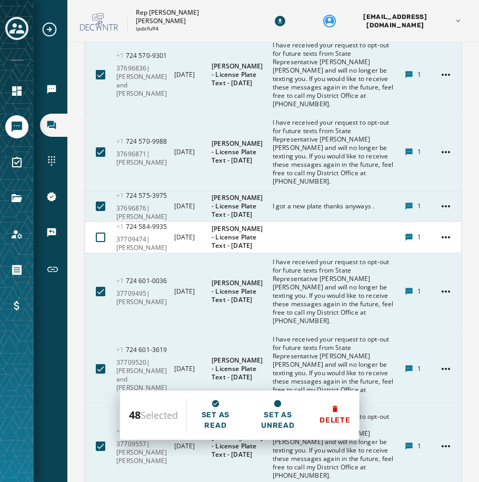
scroll to position [2158, 0]
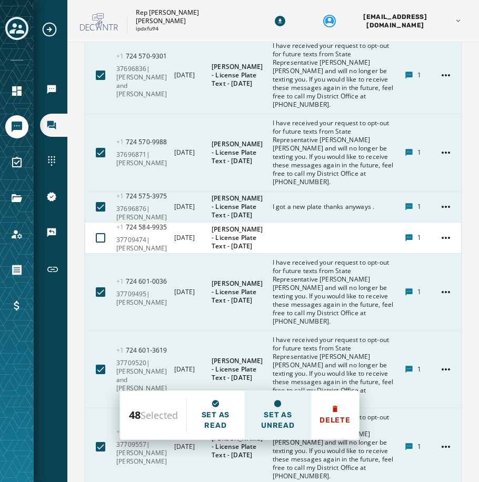
click at [274, 427] on span "Set as unread" at bounding box center [278, 420] width 50 height 21
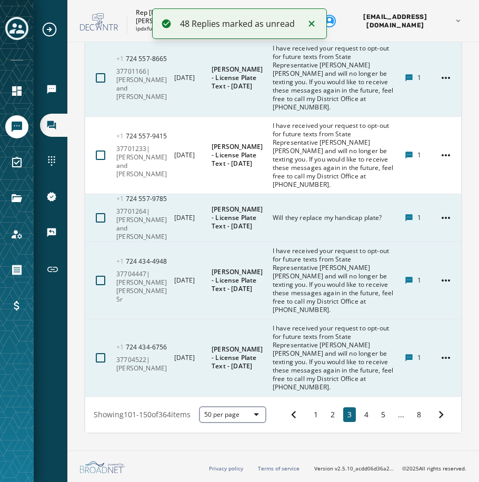
scroll to position [8004, 0]
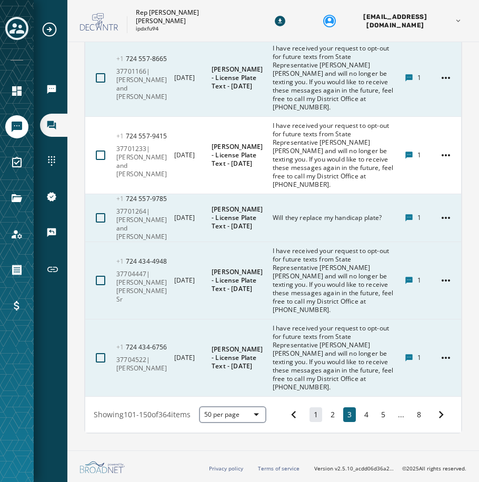
click at [309, 417] on button "1" at bounding box center [315, 414] width 13 height 15
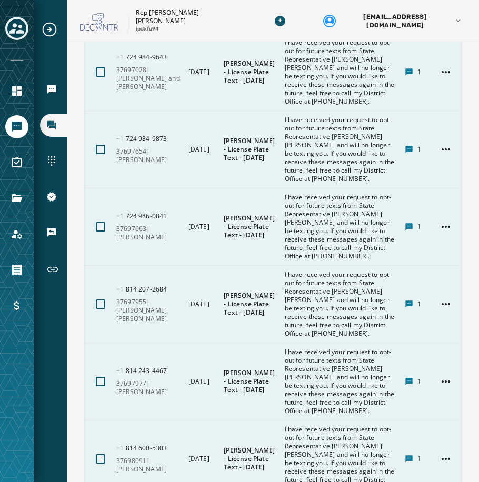
scroll to position [4855, 0]
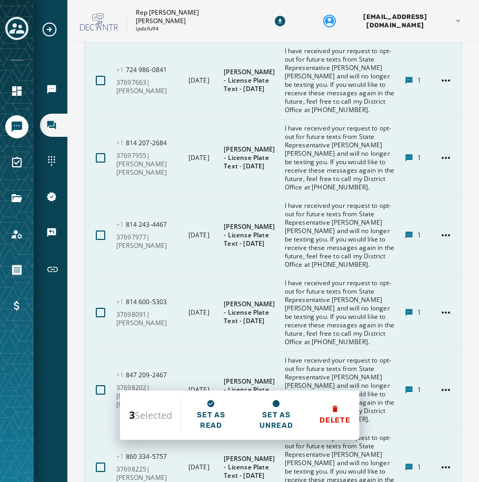
scroll to position [4960, 0]
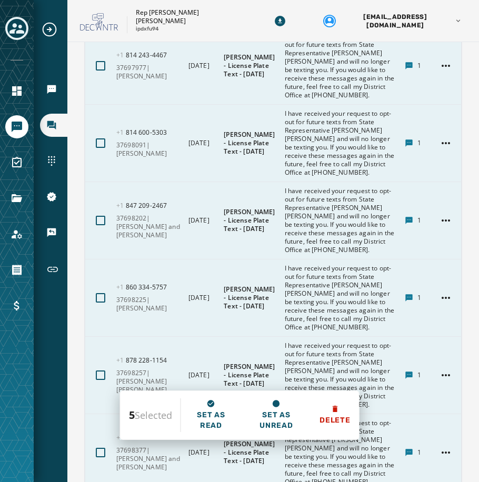
scroll to position [5170, 0]
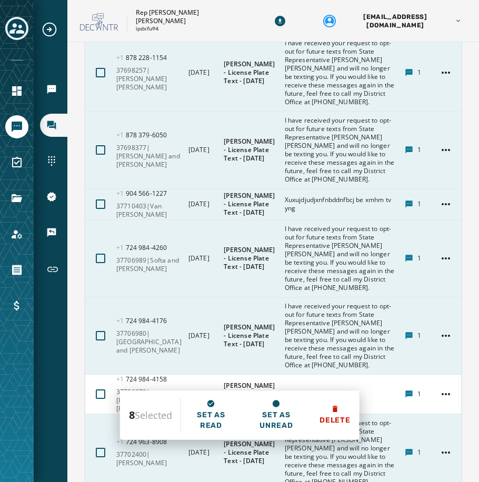
scroll to position [5434, 0]
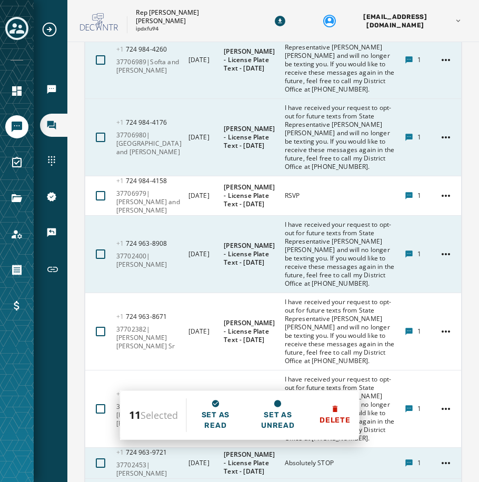
scroll to position [5644, 0]
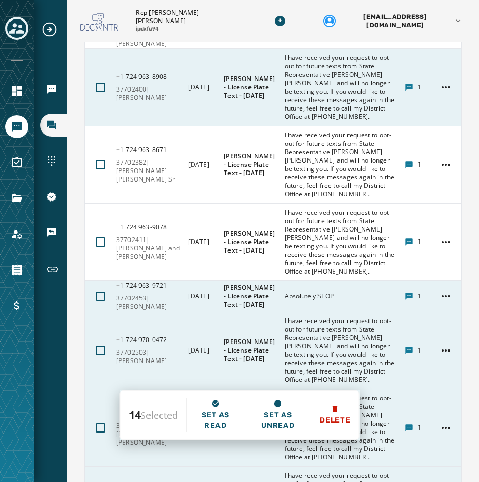
scroll to position [5802, 0]
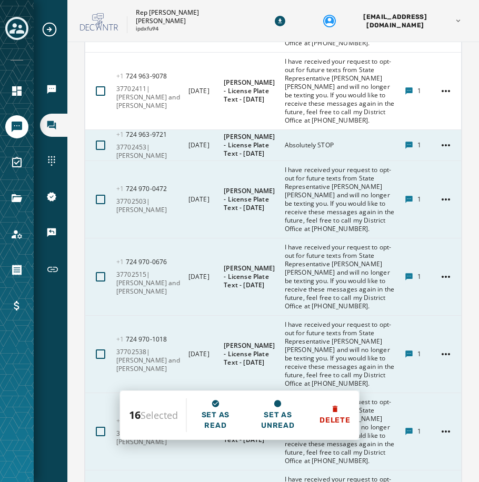
scroll to position [5960, 0]
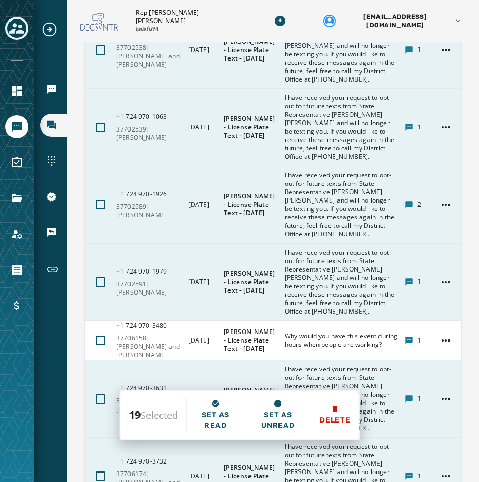
scroll to position [6276, 0]
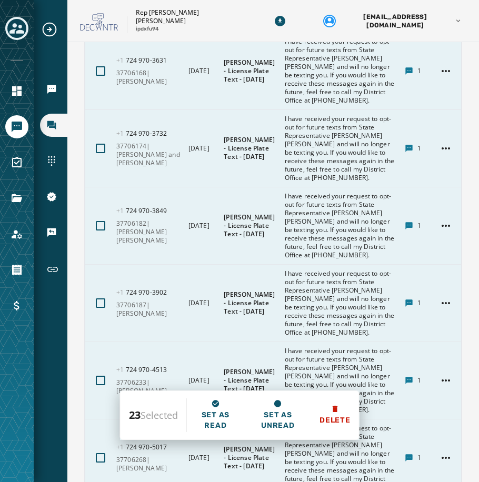
scroll to position [6592, 0]
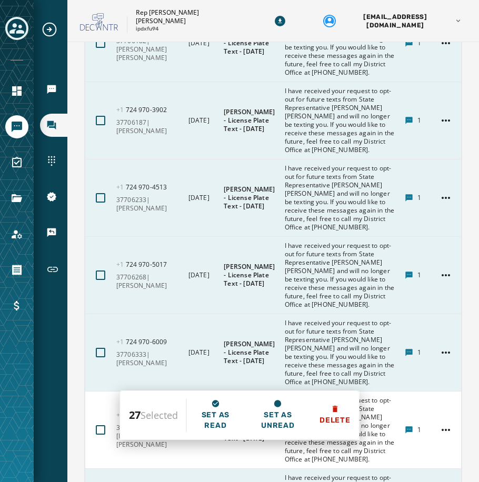
scroll to position [6855, 0]
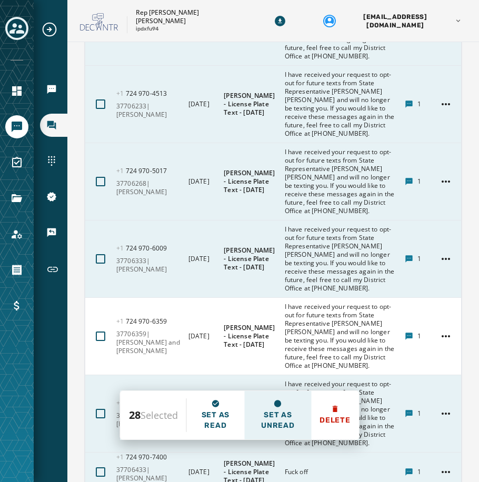
click at [283, 411] on span "Set as unread" at bounding box center [278, 420] width 50 height 21
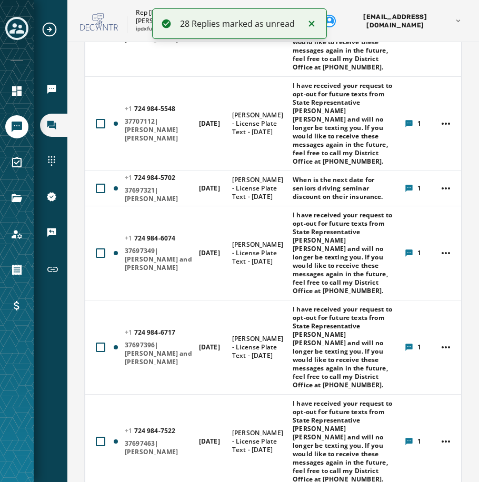
scroll to position [0, 0]
